Goal: Communication & Community: Answer question/provide support

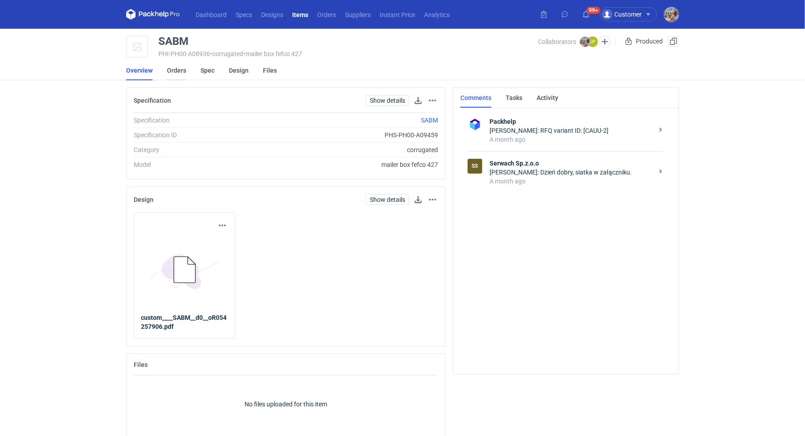
click at [173, 66] on link "Orders" at bounding box center [176, 71] width 19 height 20
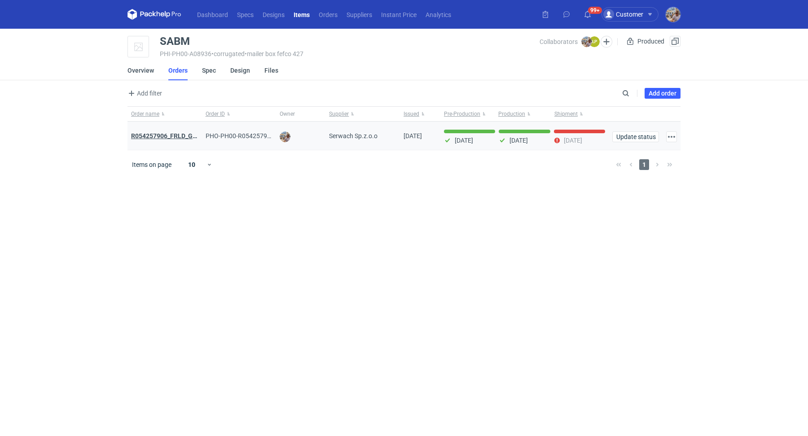
click at [178, 135] on strong "R054257906_FRLD_GMZJ_SABM" at bounding box center [178, 135] width 95 height 7
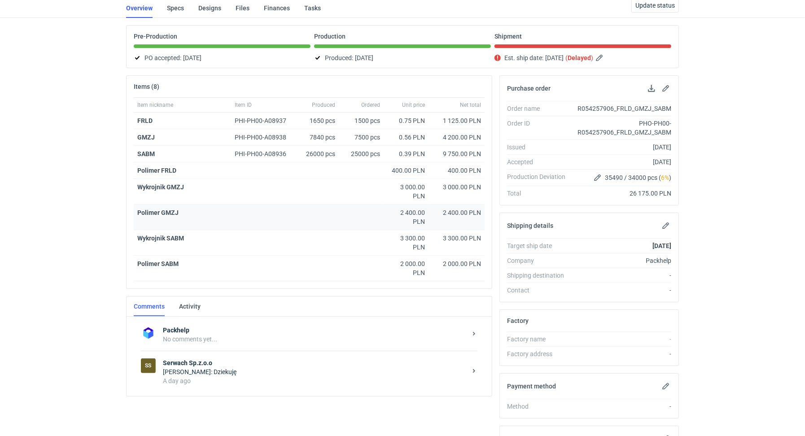
scroll to position [157, 0]
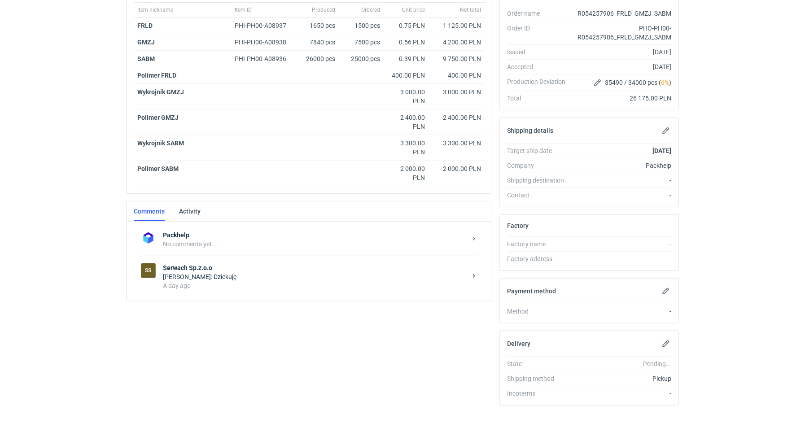
click at [205, 276] on div "Michał Palasek: Dziekuję" at bounding box center [315, 276] width 304 height 9
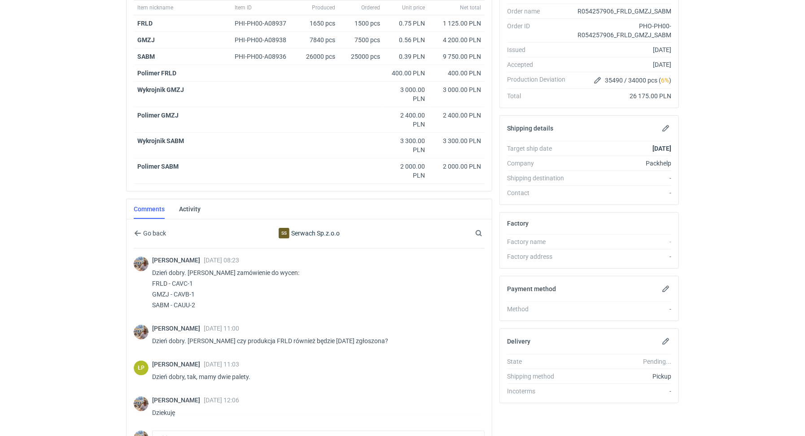
scroll to position [233, 0]
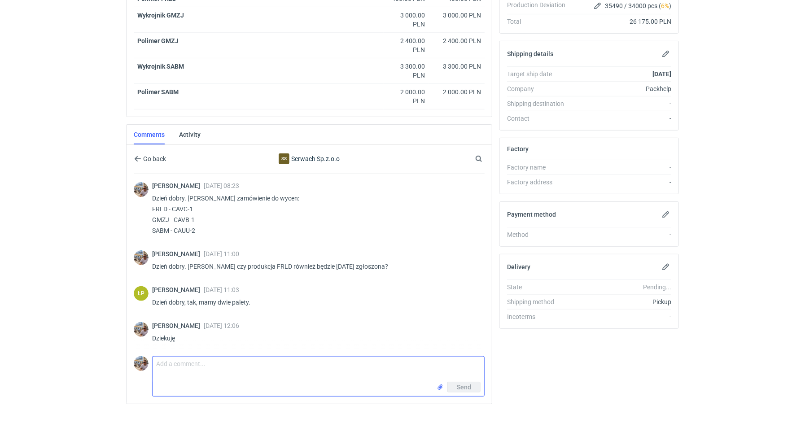
click at [189, 377] on textarea "Comment message" at bounding box center [319, 369] width 332 height 25
type textarea "{"
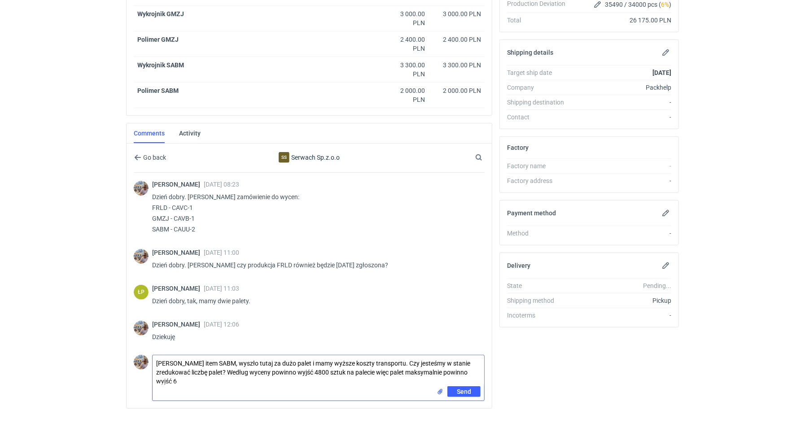
scroll to position [239, 0]
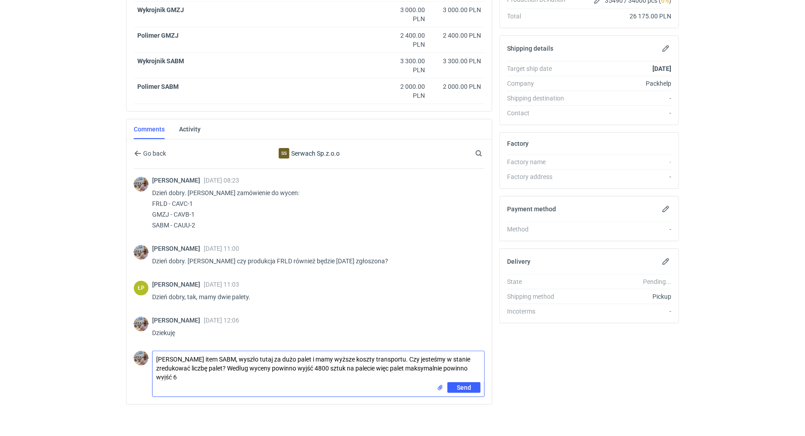
click at [207, 376] on textarea "Panie Łukaszu item SABM, wyszło tutaj za dużo palet i mamy wyższe koszty transp…" at bounding box center [319, 366] width 332 height 31
click at [228, 366] on textarea "Panie Łukaszu item SABM, wyszło tutaj za dużo palet i mamy wyższe koszty transp…" at bounding box center [319, 366] width 332 height 31
type textarea "Panie Łukaszu item SABM, wyszło tutaj za dużo palet i mamy wyższe koszty transp…"
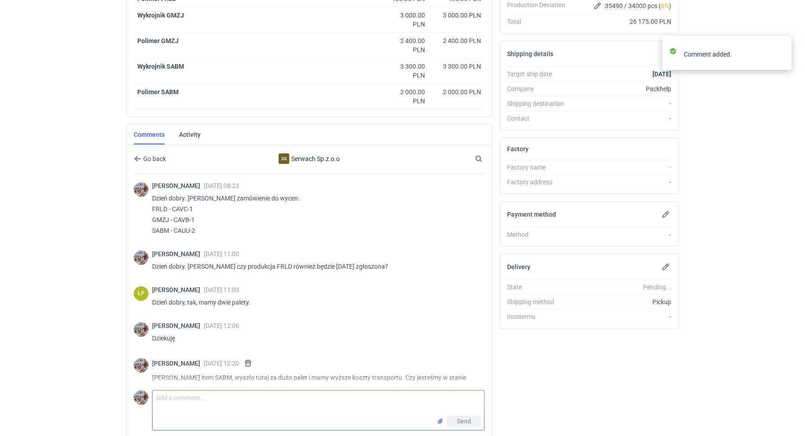
scroll to position [27, 0]
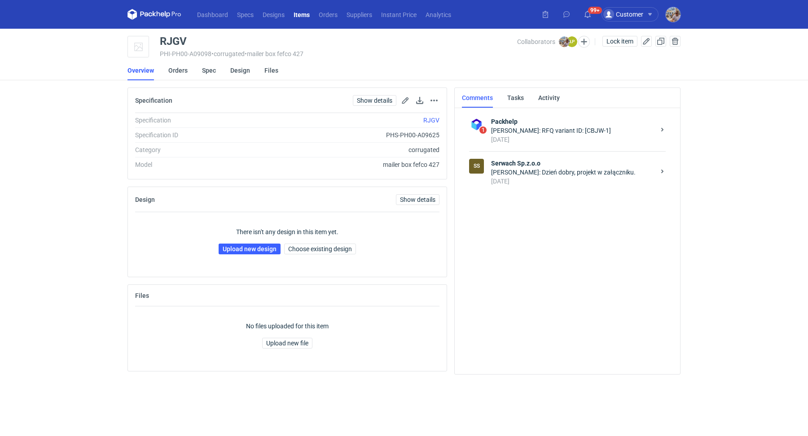
click at [510, 162] on strong "Serwach Sp.z.o.o" at bounding box center [573, 163] width 164 height 9
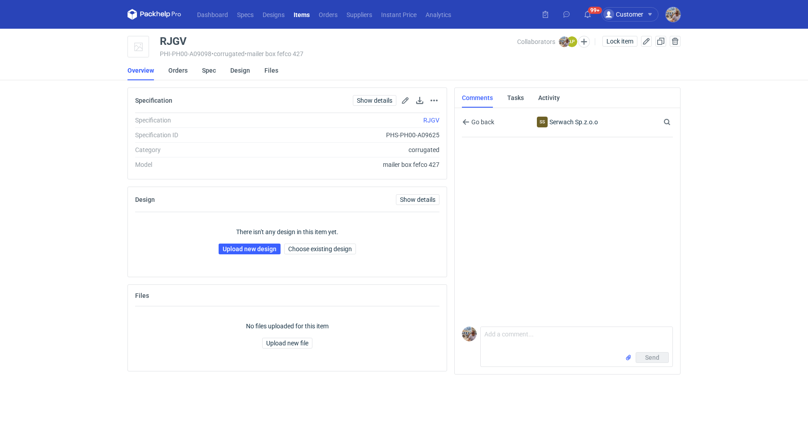
scroll to position [3, 0]
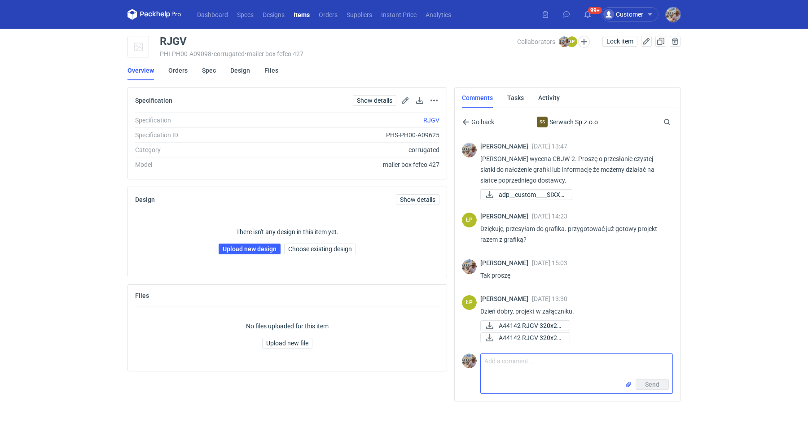
click at [521, 363] on textarea "Comment message" at bounding box center [577, 366] width 192 height 25
click at [613, 363] on textarea "[PERSON_NAME] tutaj będą jednak dwa kolory" at bounding box center [577, 366] width 192 height 25
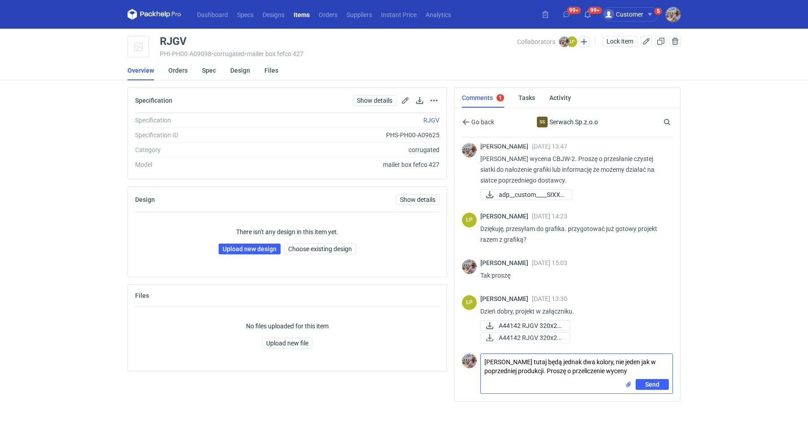
paste textarea "CBJW - 2"
type textarea "[PERSON_NAME] tutaj będą jednak dwa kolory, nie jeden jak w poprzedniej produkc…"
click at [627, 380] on input "file" at bounding box center [628, 384] width 7 height 9
click at [656, 406] on span "Send" at bounding box center [652, 404] width 14 height 6
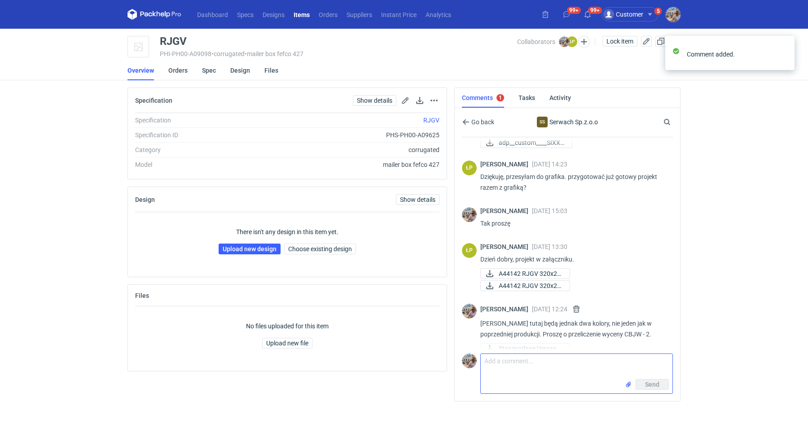
scroll to position [65, 0]
